Goal: Find specific page/section: Find specific page/section

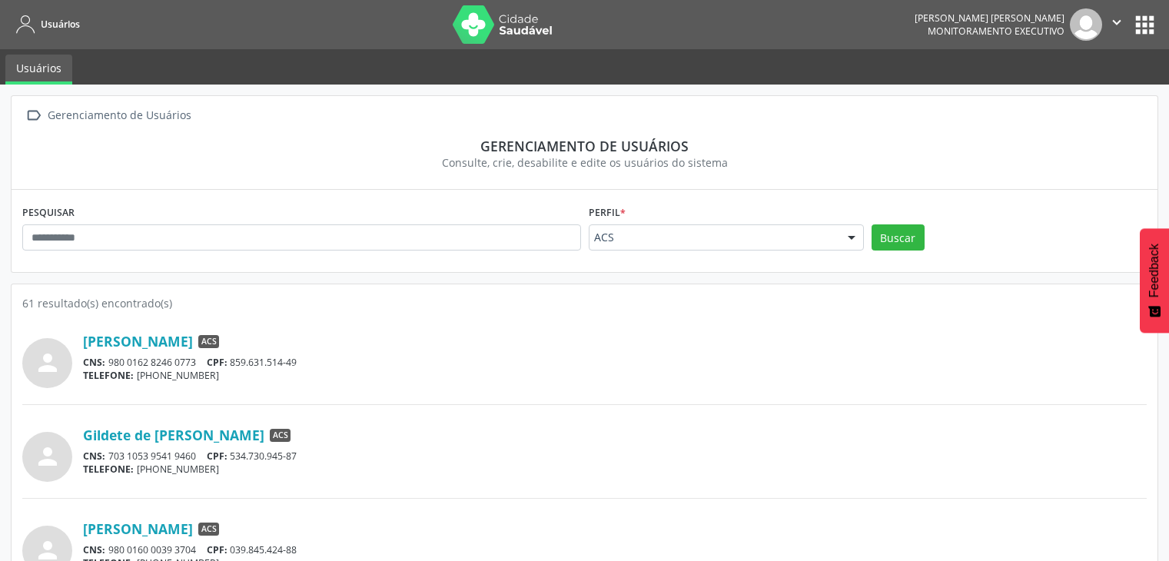
scroll to position [692, 0]
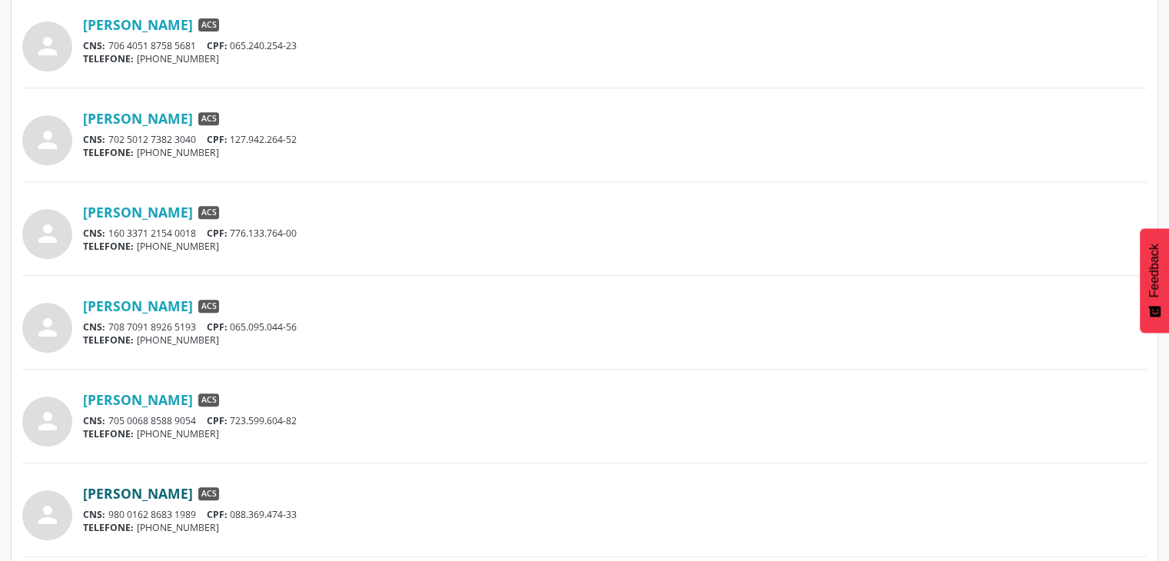
click at [184, 493] on link "[PERSON_NAME]" at bounding box center [138, 493] width 110 height 17
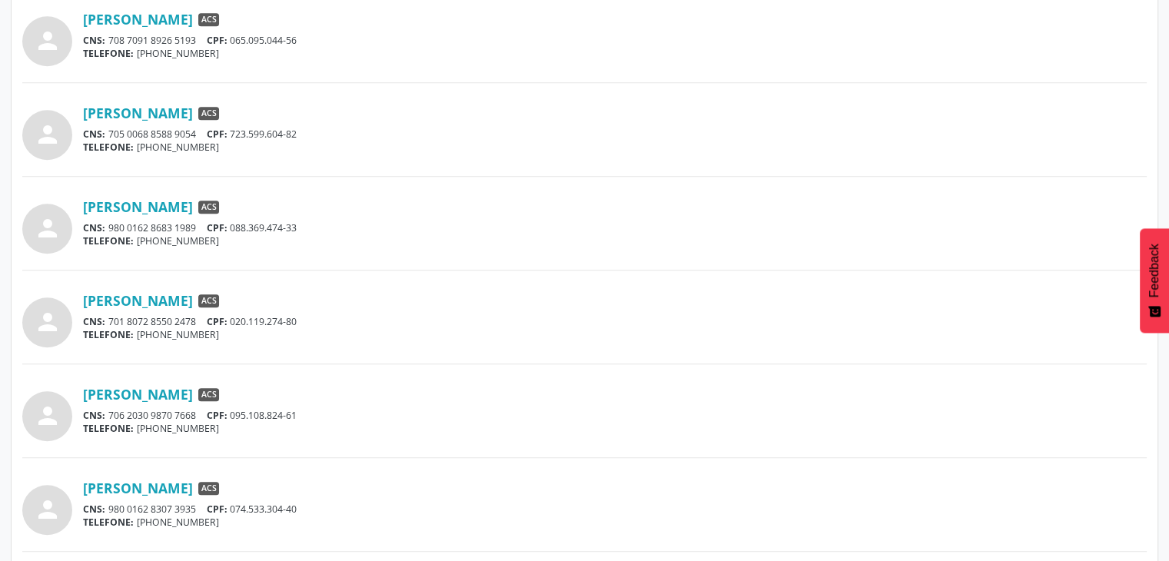
scroll to position [999, 0]
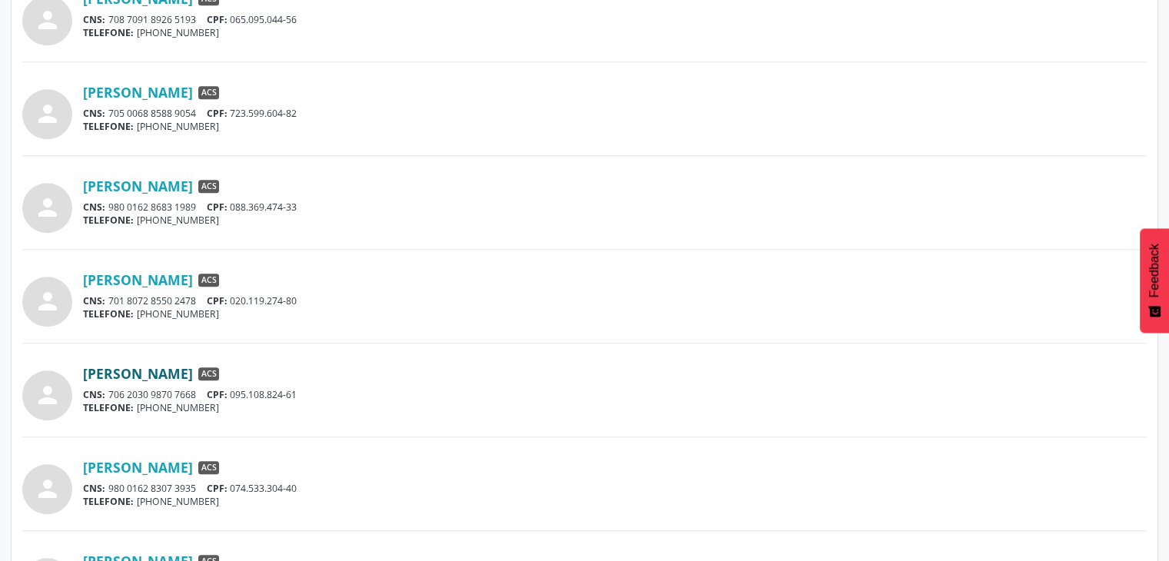
click at [193, 376] on link "[PERSON_NAME]" at bounding box center [138, 373] width 110 height 17
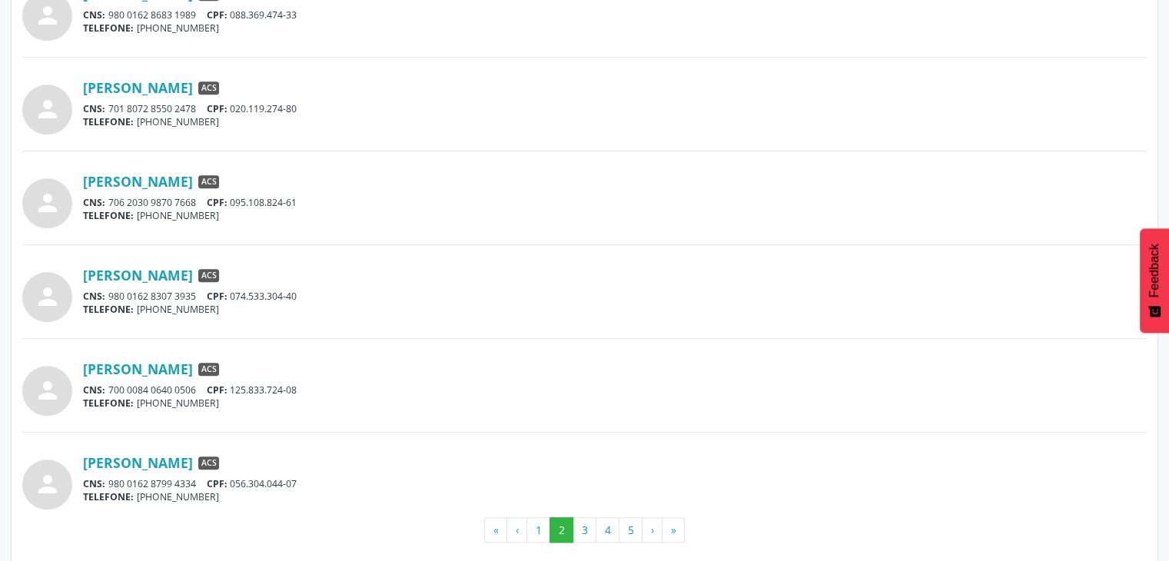
scroll to position [1203, 0]
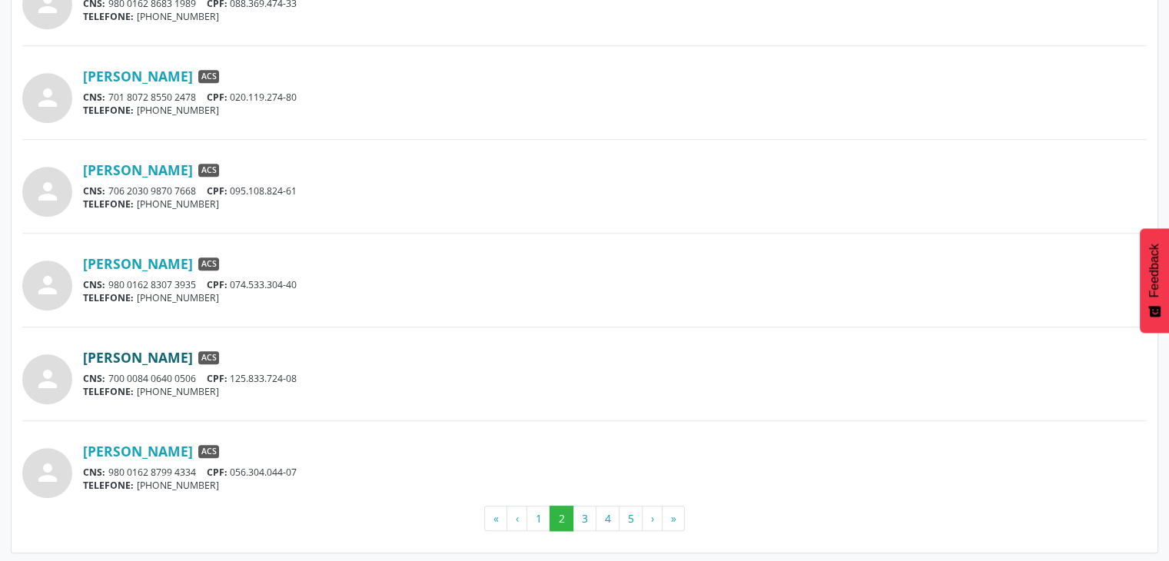
click at [193, 353] on link "[PERSON_NAME]" at bounding box center [138, 357] width 110 height 17
click at [134, 437] on div "person [PERSON_NAME] ACS CNS: 980 0162 8799 4334 CPF: 056.304.044-07 TELEFONE: …" at bounding box center [584, 467] width 1124 height 61
click at [132, 446] on link "[PERSON_NAME]" at bounding box center [138, 451] width 110 height 17
click at [579, 511] on button "3" at bounding box center [584, 519] width 24 height 26
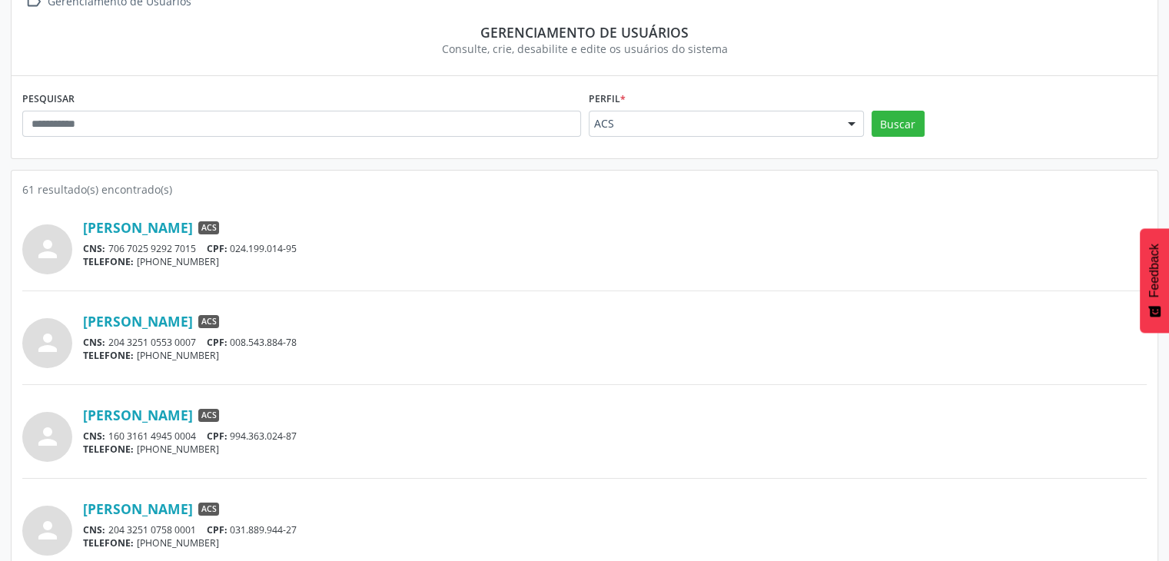
scroll to position [154, 0]
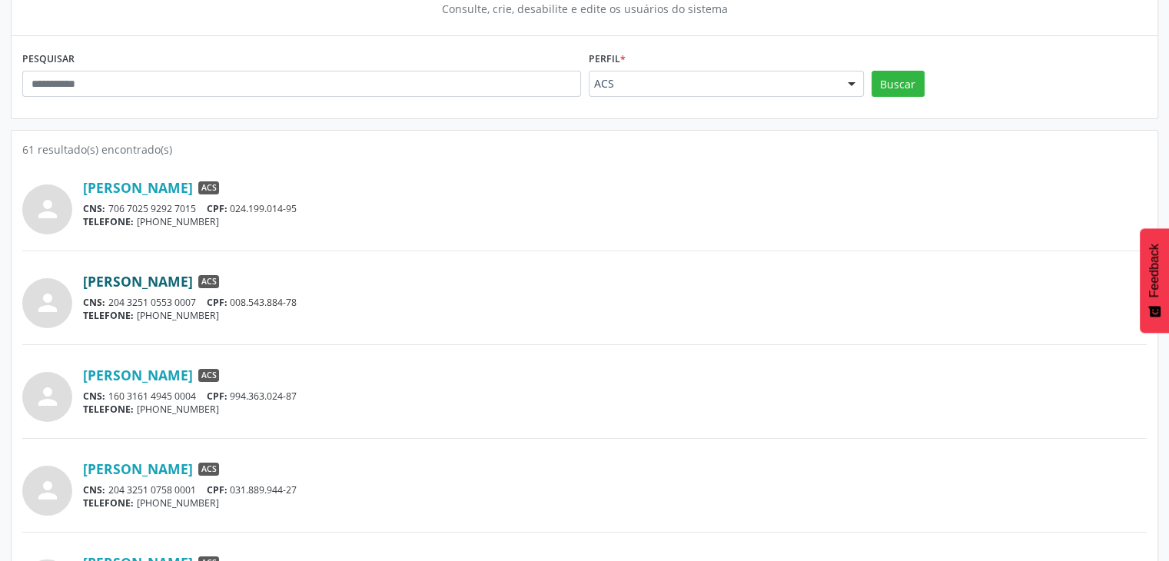
click at [191, 284] on link "[PERSON_NAME]" at bounding box center [138, 281] width 110 height 17
click at [193, 376] on link "[PERSON_NAME]" at bounding box center [138, 375] width 110 height 17
click at [193, 468] on link "[PERSON_NAME]" at bounding box center [138, 468] width 110 height 17
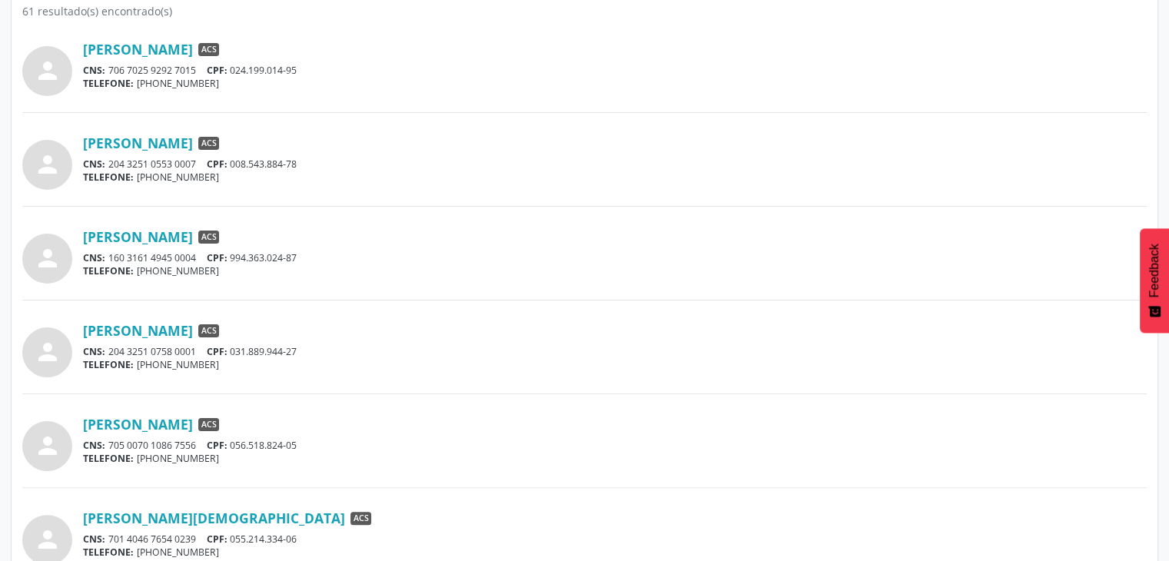
scroll to position [307, 0]
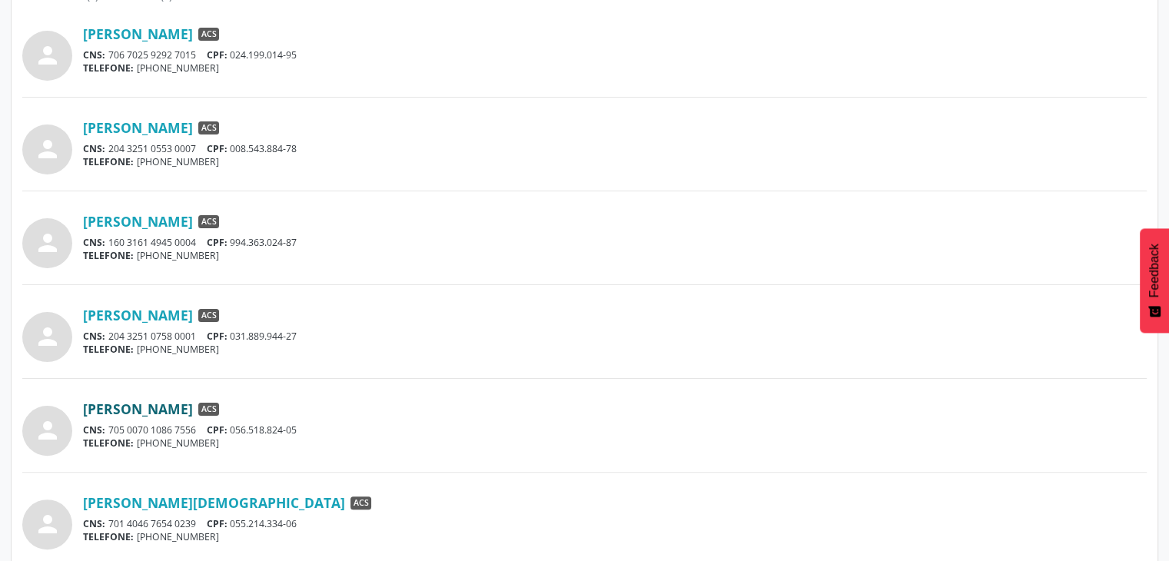
click at [193, 409] on link "[PERSON_NAME]" at bounding box center [138, 408] width 110 height 17
click at [194, 499] on link "[PERSON_NAME][DEMOGRAPHIC_DATA]" at bounding box center [214, 502] width 262 height 17
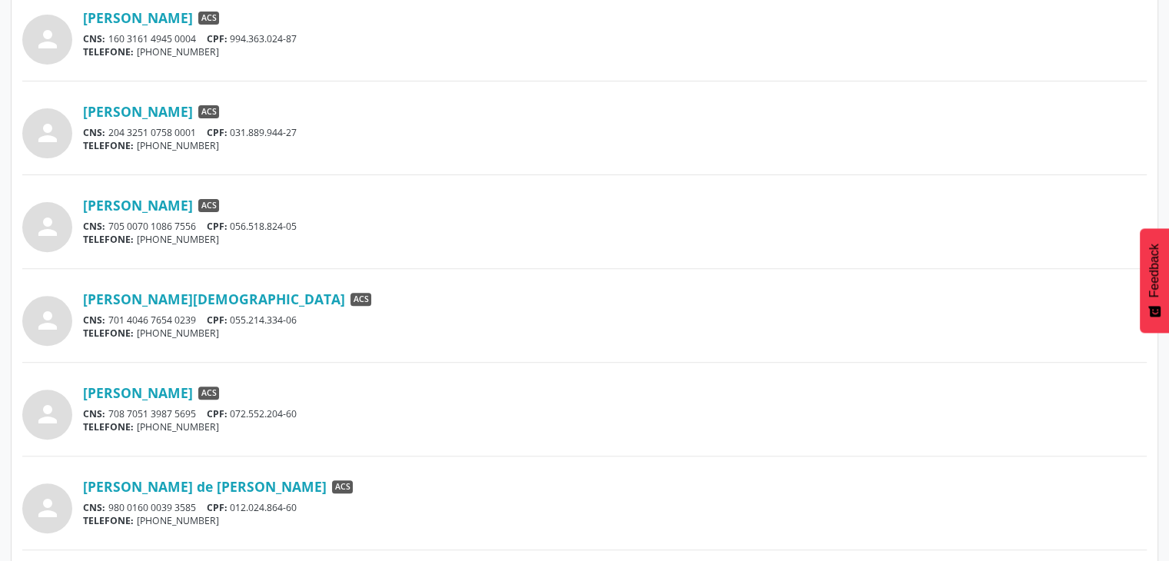
scroll to position [538, 0]
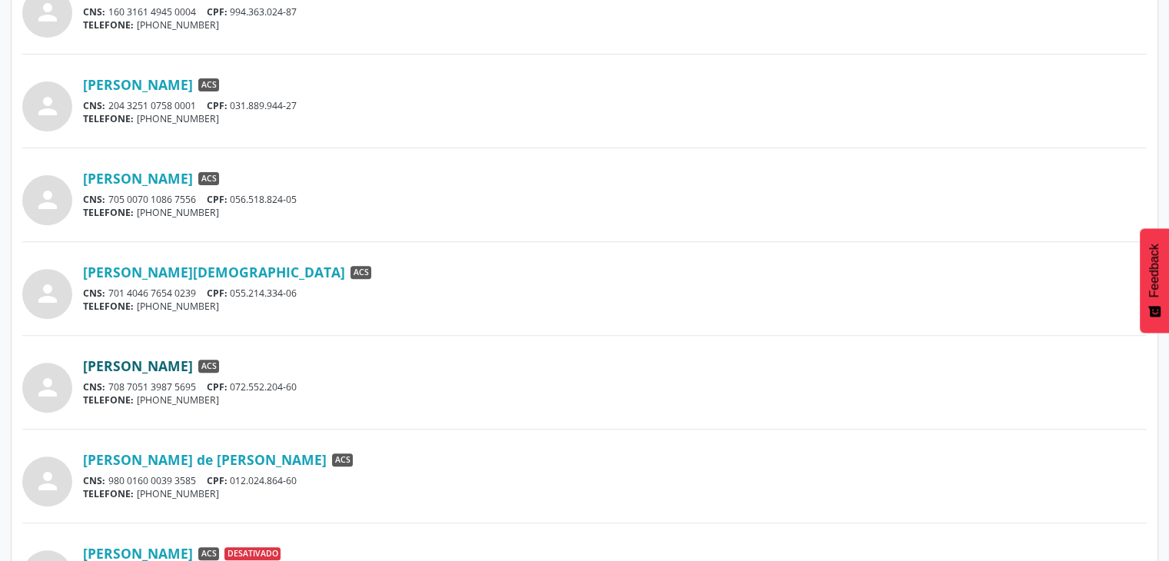
click at [191, 366] on link "[PERSON_NAME]" at bounding box center [138, 365] width 110 height 17
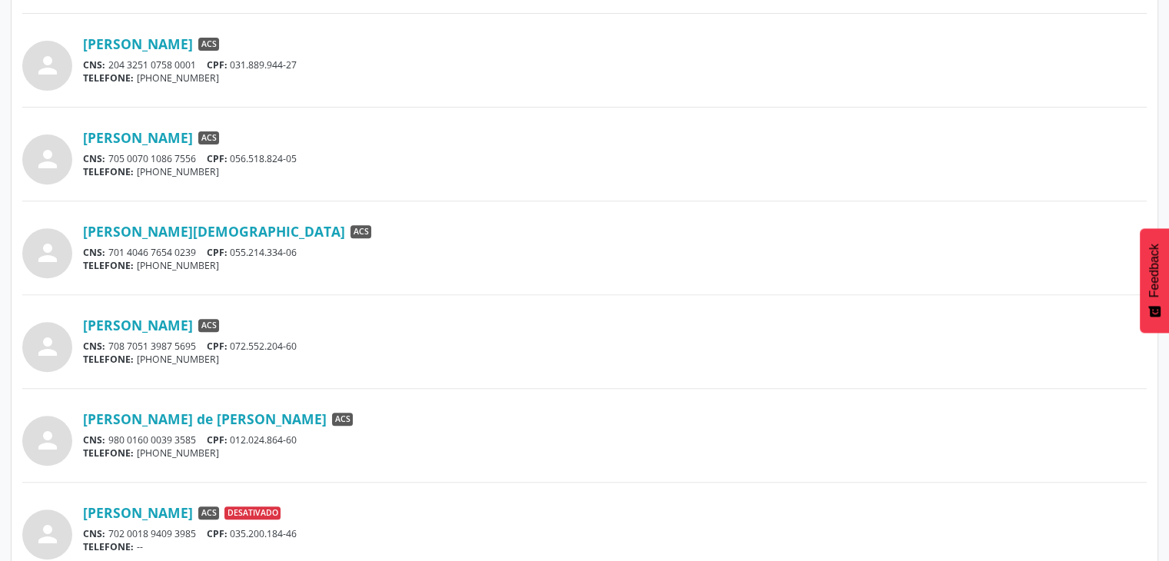
scroll to position [615, 0]
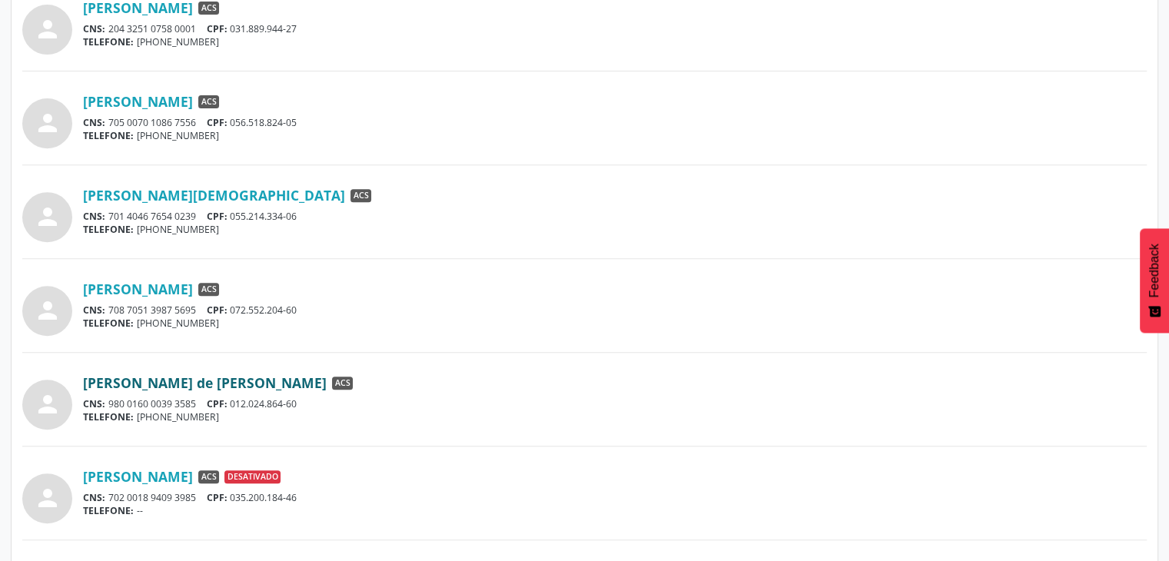
click at [275, 378] on link "[PERSON_NAME] de [PERSON_NAME]" at bounding box center [205, 382] width 244 height 17
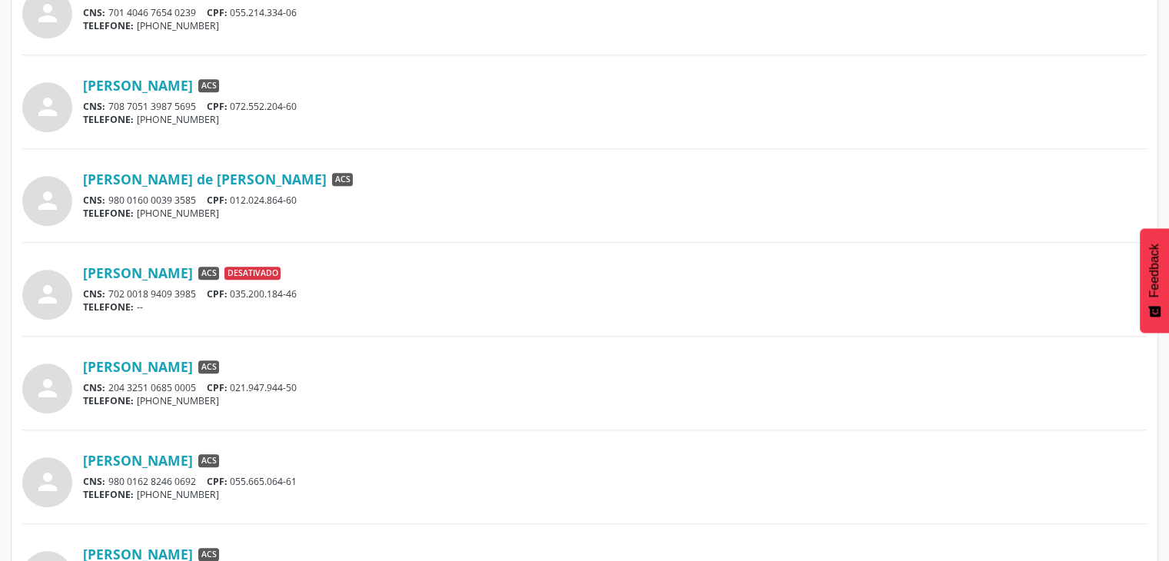
scroll to position [845, 0]
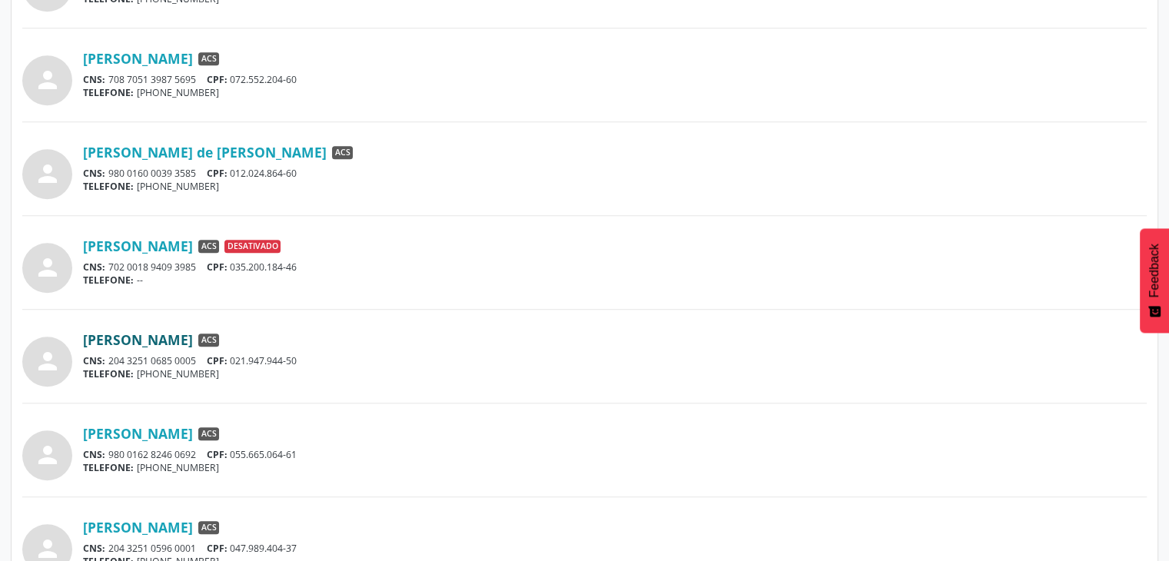
click at [193, 338] on link "[PERSON_NAME]" at bounding box center [138, 339] width 110 height 17
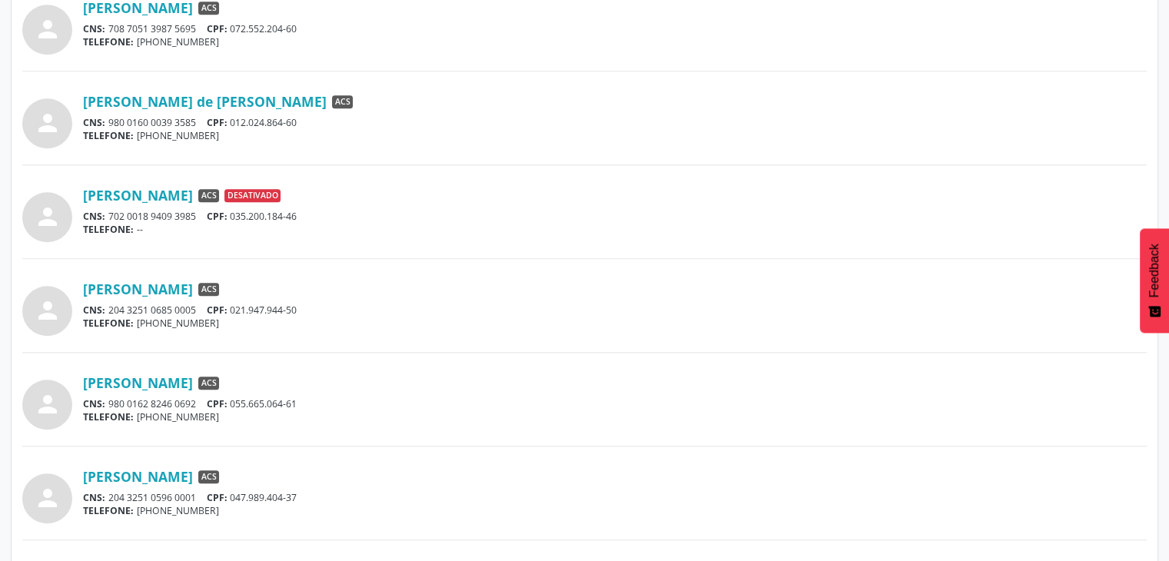
scroll to position [922, 0]
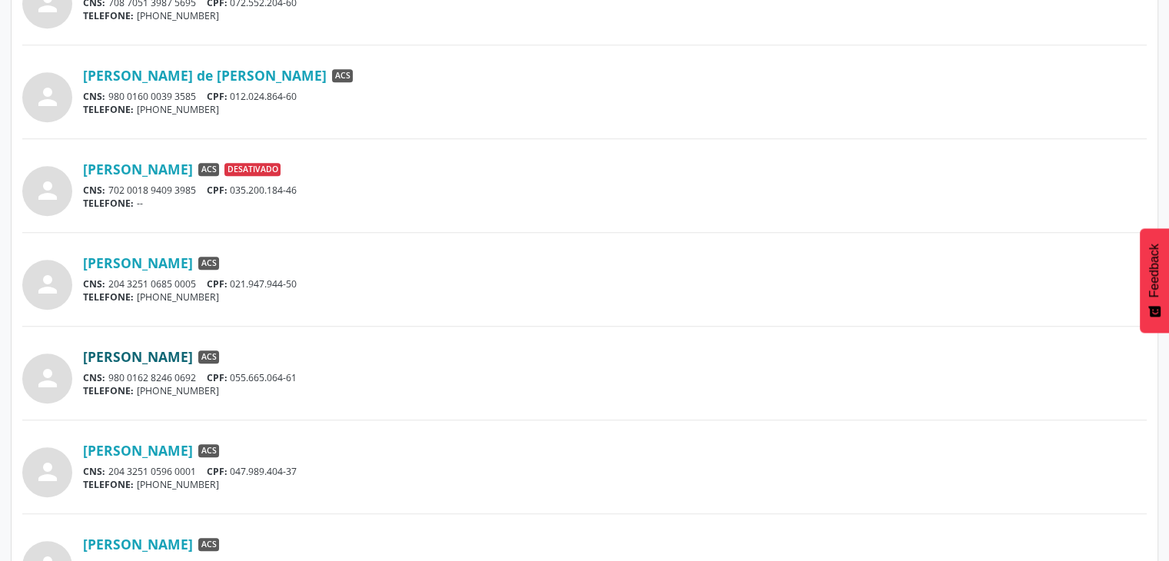
click at [193, 363] on link "[PERSON_NAME]" at bounding box center [138, 356] width 110 height 17
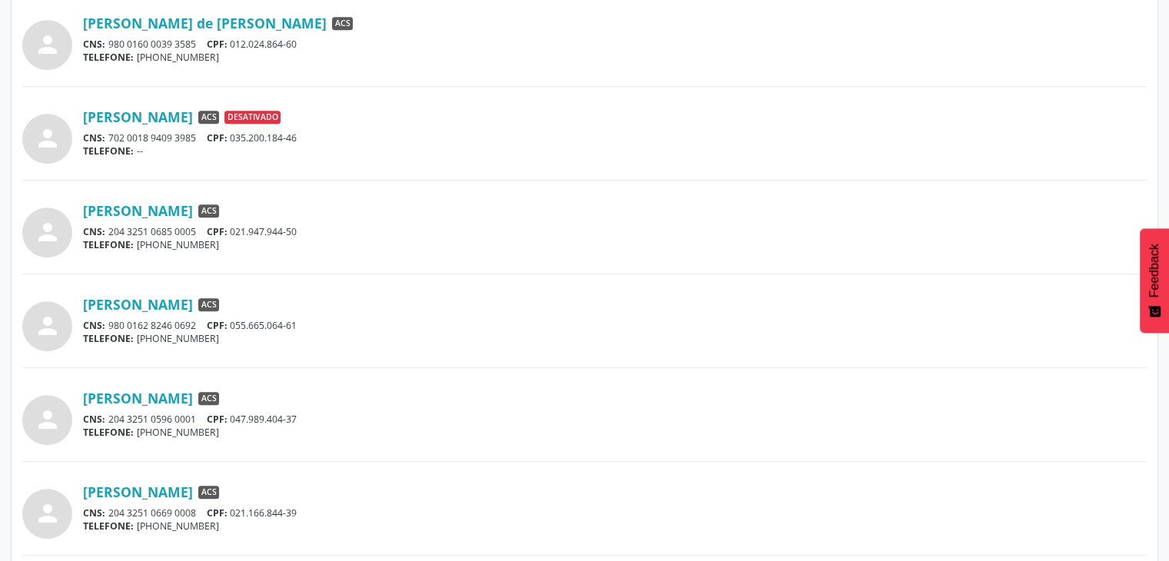
scroll to position [999, 0]
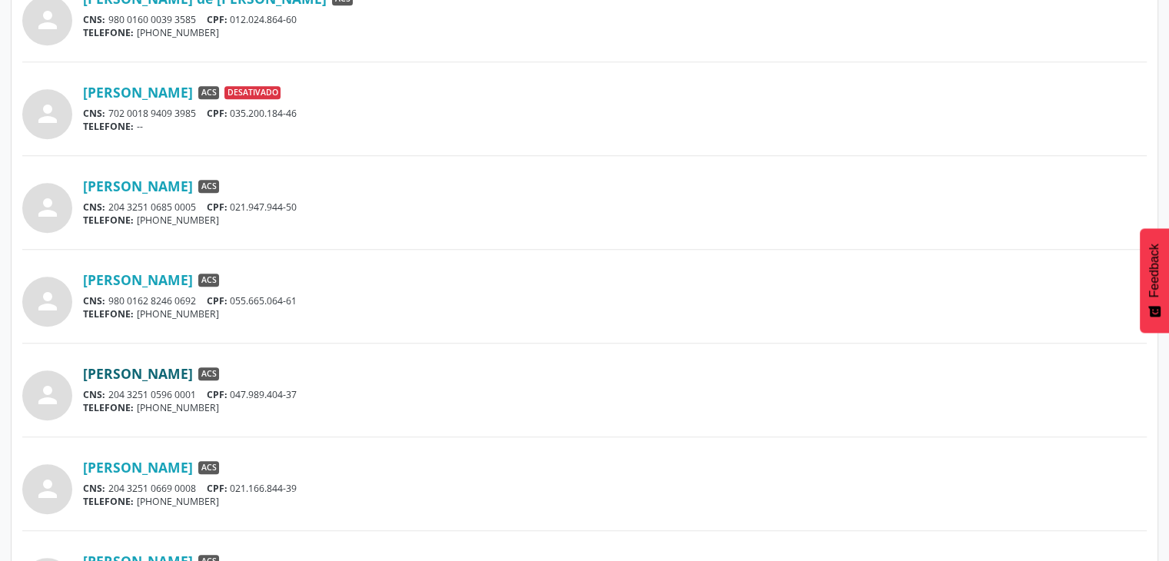
click at [180, 375] on link "[PERSON_NAME]" at bounding box center [138, 373] width 110 height 17
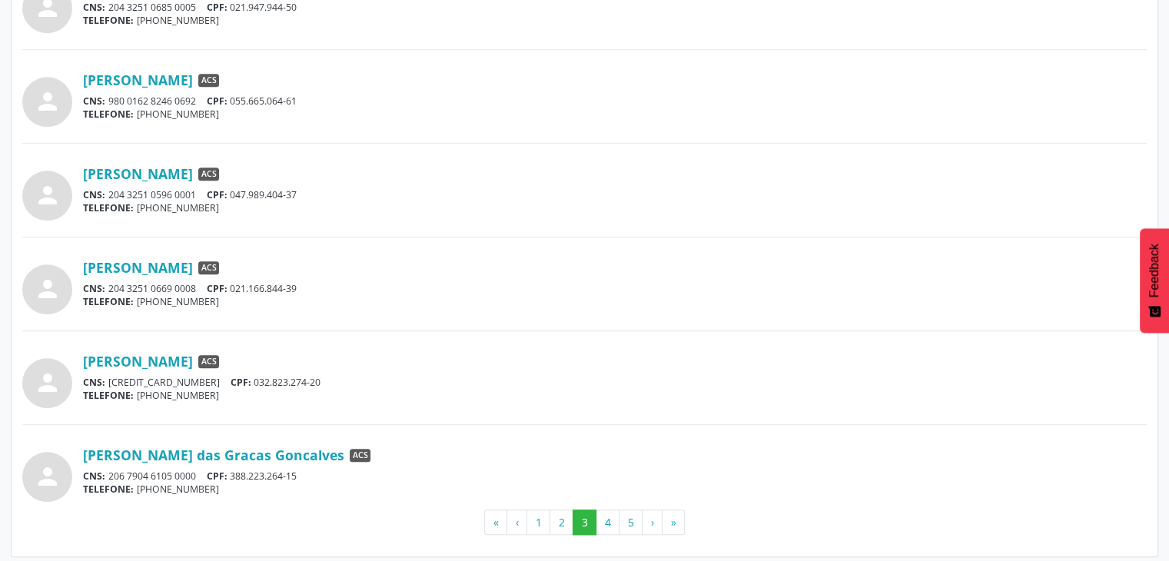
scroll to position [1203, 0]
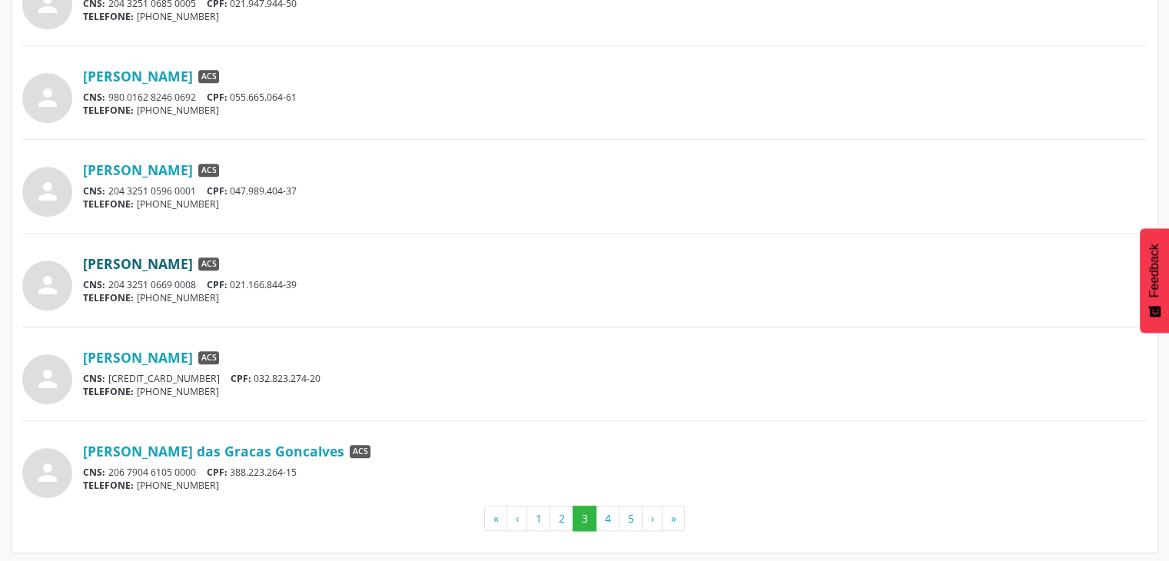
click at [193, 262] on link "[PERSON_NAME]" at bounding box center [138, 263] width 110 height 17
click at [190, 354] on link "[PERSON_NAME]" at bounding box center [138, 357] width 110 height 17
click at [178, 437] on div "person [PERSON_NAME] das Gracas Goncalves ACS CNS: 206 7904 6105 0000 CPF: 388.…" at bounding box center [584, 467] width 1124 height 61
click at [240, 467] on div "CNS: 206 7904 6105 0000 CPF: 388.223.264-15" at bounding box center [615, 472] width 1064 height 13
click at [251, 452] on link "[PERSON_NAME] das Gracas Goncalves" at bounding box center [213, 451] width 261 height 17
